Goal: Task Accomplishment & Management: Use online tool/utility

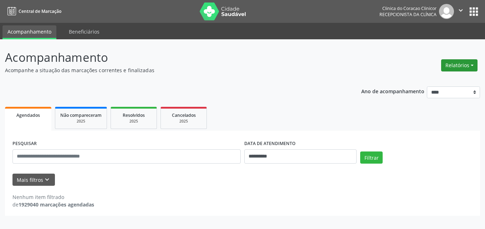
click at [458, 66] on button "Relatórios" at bounding box center [460, 65] width 36 height 12
click at [442, 80] on link "Agendamentos" at bounding box center [440, 81] width 77 height 10
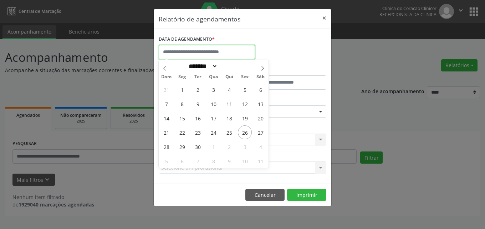
click at [185, 52] on input "text" at bounding box center [207, 52] width 96 height 14
click at [187, 148] on span "29" at bounding box center [182, 147] width 14 height 14
type input "**********"
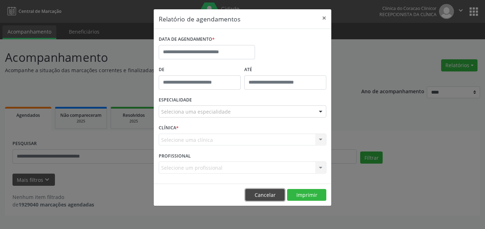
click at [275, 196] on button "Cancelar" at bounding box center [265, 195] width 39 height 12
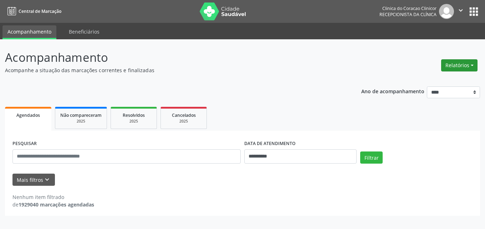
click at [455, 67] on button "Relatórios" at bounding box center [460, 65] width 36 height 12
click at [449, 80] on link "Agendamentos" at bounding box center [440, 81] width 77 height 10
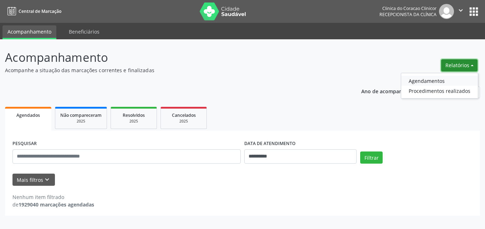
select select "*"
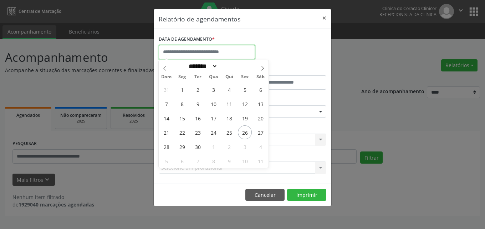
click at [200, 53] on input "text" at bounding box center [207, 52] width 96 height 14
click at [198, 147] on span "30" at bounding box center [198, 147] width 14 height 14
type input "**********"
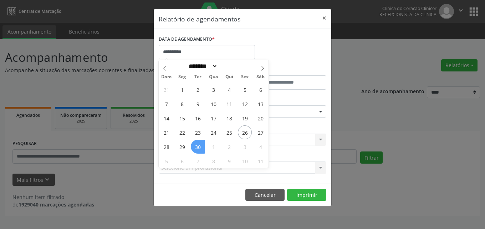
click at [198, 147] on span "30" at bounding box center [198, 147] width 14 height 14
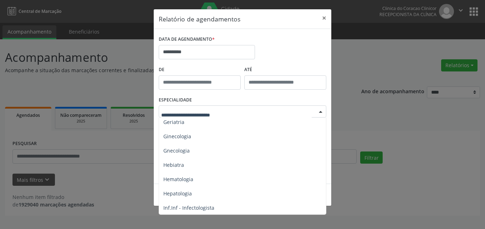
scroll to position [500, 0]
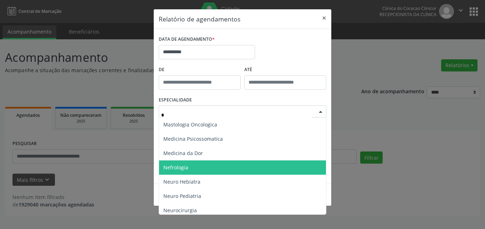
type input "**"
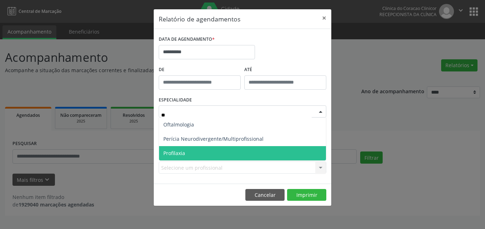
scroll to position [0, 0]
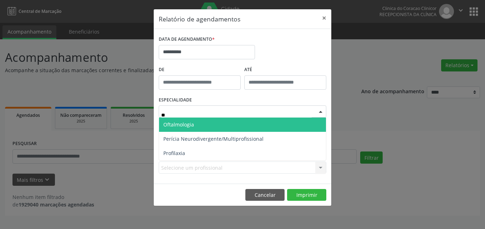
click at [194, 126] on span "Oftalmologia" at bounding box center [242, 124] width 167 height 14
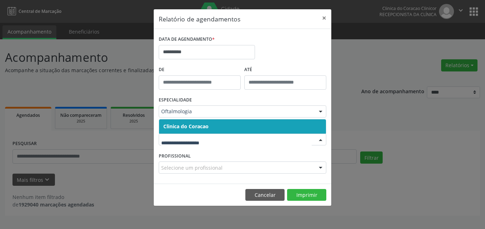
click at [208, 121] on span "Clinica do Coracao" at bounding box center [242, 126] width 167 height 14
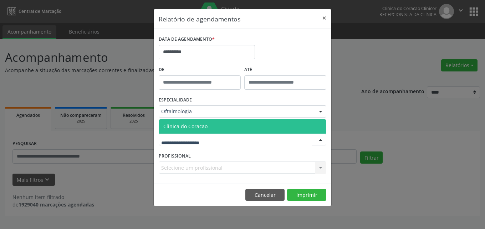
click at [210, 123] on span "Clinica do Coracao" at bounding box center [242, 126] width 167 height 14
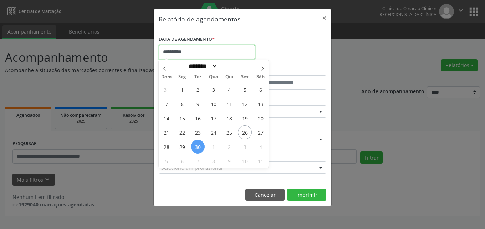
click at [176, 53] on input "**********" at bounding box center [207, 52] width 96 height 14
click at [244, 135] on span "26" at bounding box center [245, 132] width 14 height 14
type input "**********"
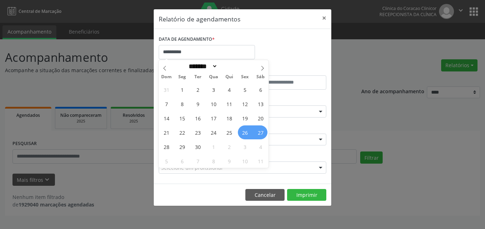
click at [262, 132] on span "27" at bounding box center [261, 132] width 14 height 14
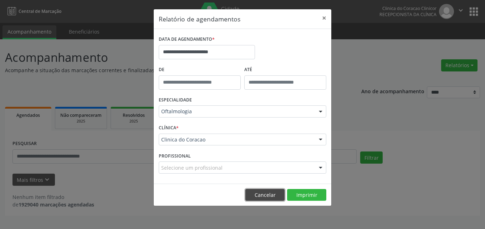
click at [279, 196] on button "Cancelar" at bounding box center [265, 195] width 39 height 12
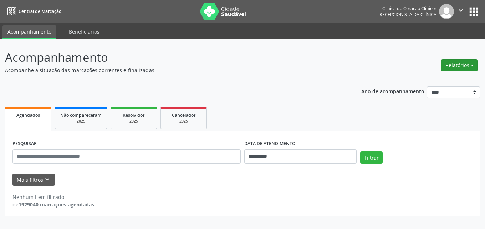
click at [473, 65] on button "Relatórios" at bounding box center [460, 65] width 36 height 12
click at [419, 83] on link "Agendamentos" at bounding box center [440, 81] width 77 height 10
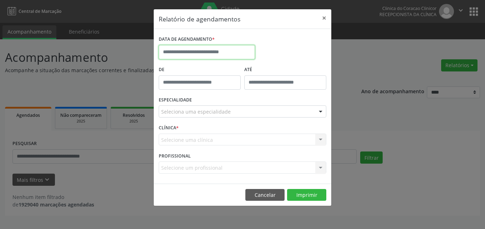
click at [205, 50] on input "text" at bounding box center [207, 52] width 96 height 14
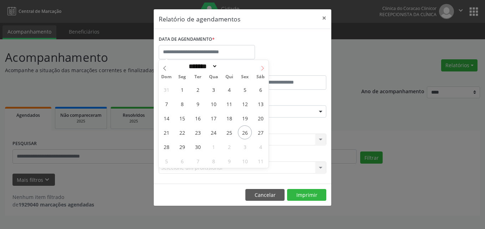
click at [261, 67] on icon at bounding box center [262, 68] width 5 height 5
select select "*"
click at [225, 89] on span "2" at bounding box center [229, 89] width 14 height 14
type input "**********"
click at [227, 89] on span "2" at bounding box center [229, 89] width 14 height 14
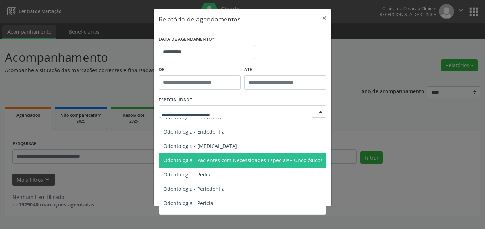
scroll to position [964, 0]
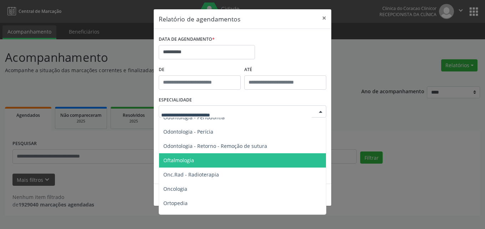
click at [187, 158] on span "Oftalmologia" at bounding box center [178, 160] width 31 height 7
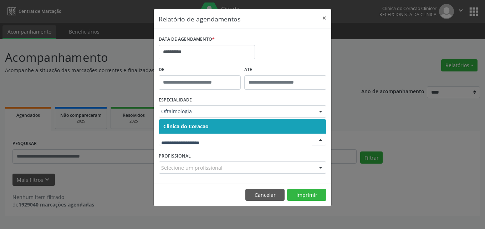
click at [197, 128] on span "Clinica do Coracao" at bounding box center [185, 126] width 45 height 7
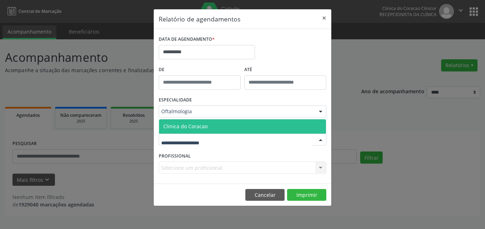
click at [191, 131] on span "Clinica do Coracao" at bounding box center [242, 126] width 167 height 14
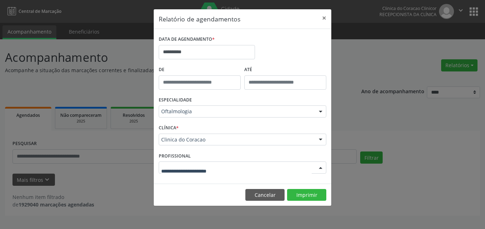
click at [198, 173] on div at bounding box center [243, 167] width 168 height 12
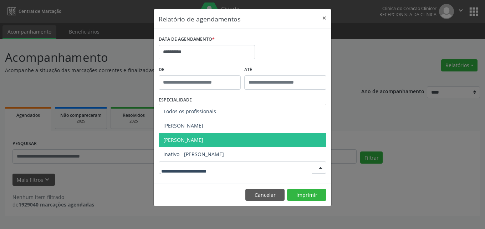
click at [199, 139] on span "[PERSON_NAME]" at bounding box center [183, 139] width 40 height 7
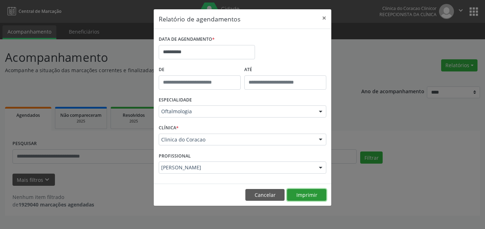
click at [303, 192] on button "Imprimir" at bounding box center [306, 195] width 39 height 12
